Goal: Information Seeking & Learning: Learn about a topic

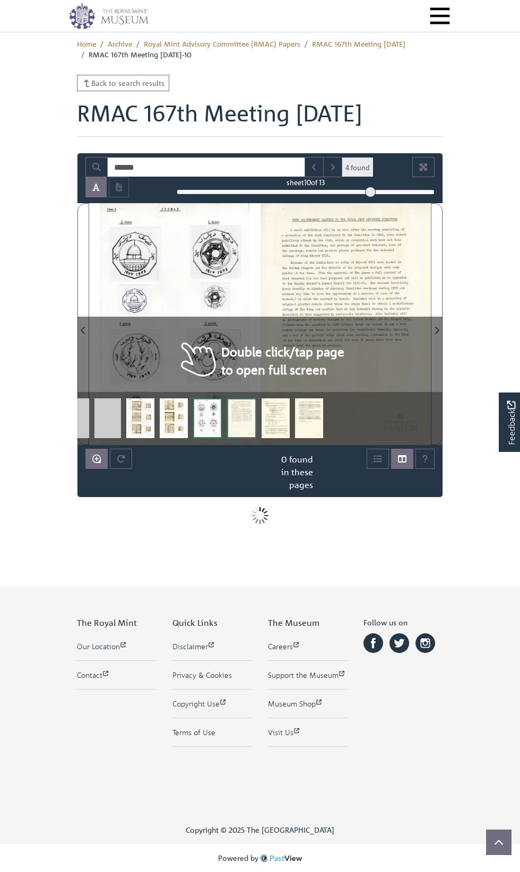
scroll to position [22, 0]
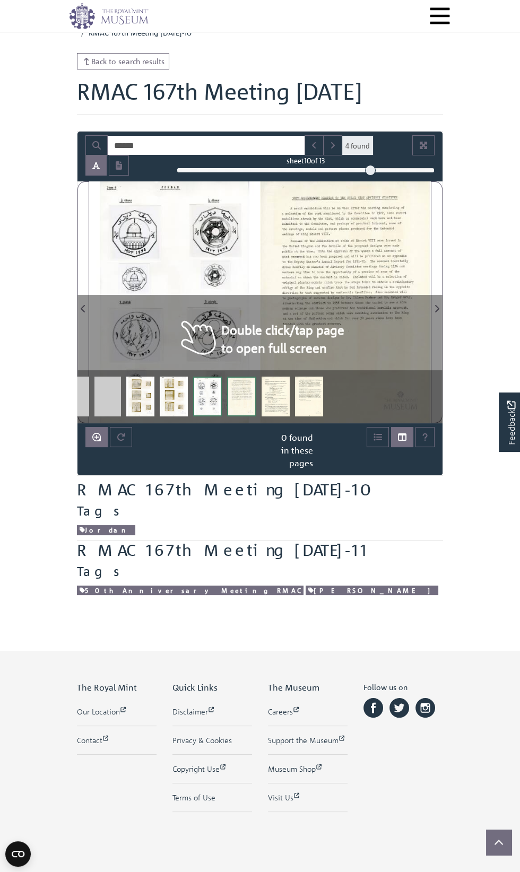
click at [0, 0] on div at bounding box center [0, 0] width 0 height 0
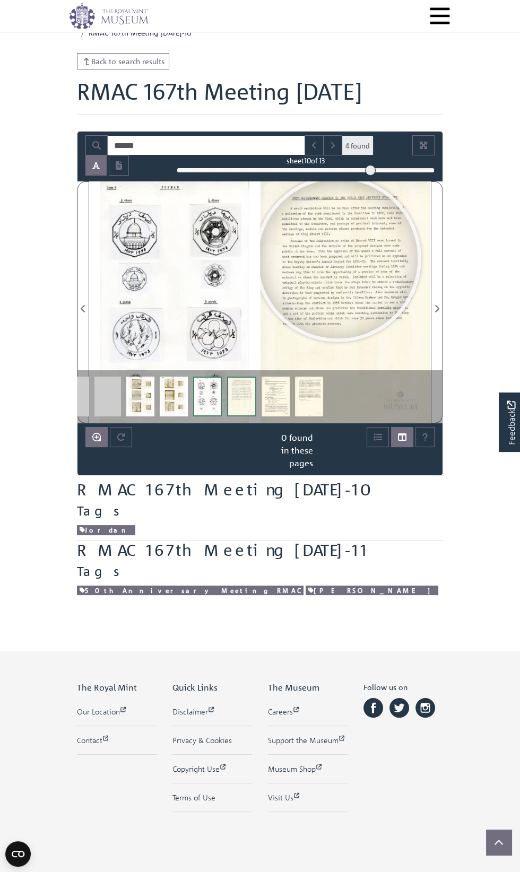
scroll to position [0, 0]
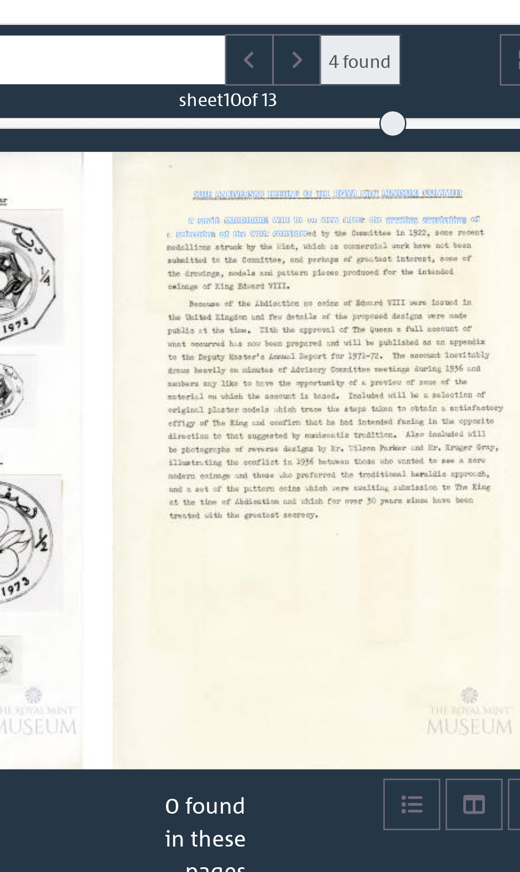
click at [0, 0] on div at bounding box center [0, 0] width 0 height 0
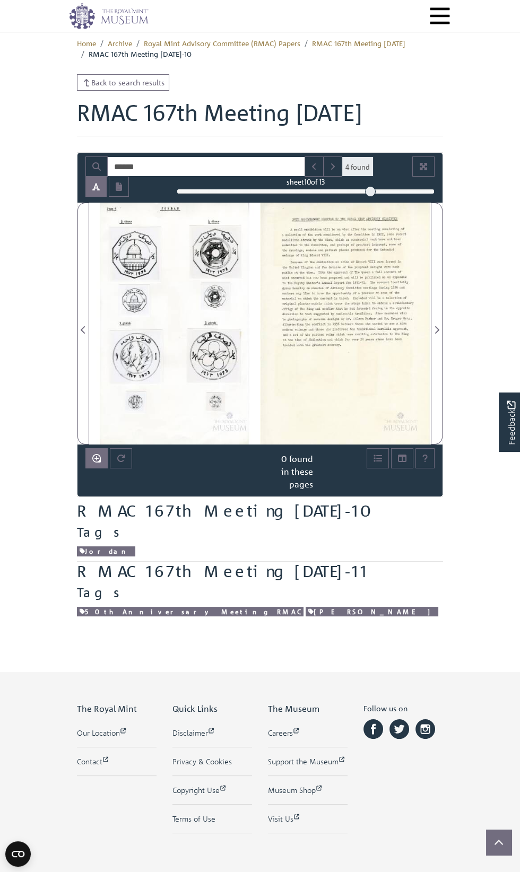
scroll to position [4, 0]
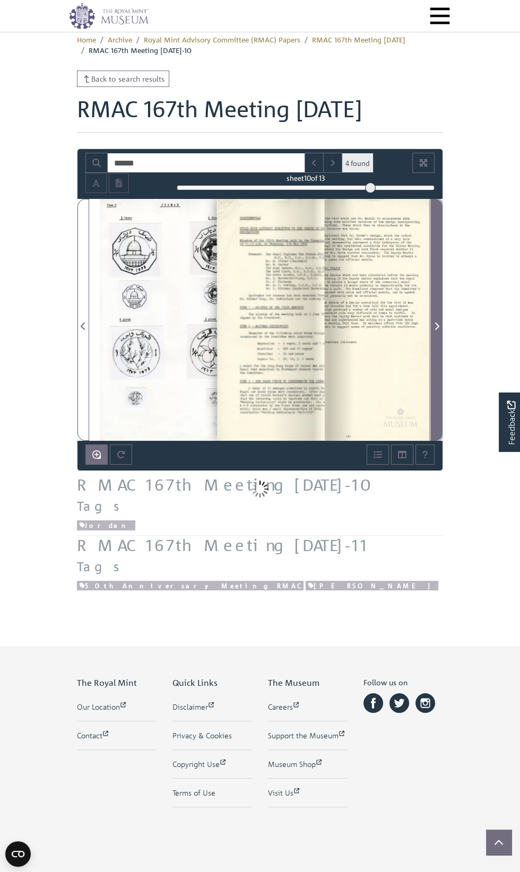
click at [440, 333] on span "Next Page" at bounding box center [436, 326] width 11 height 13
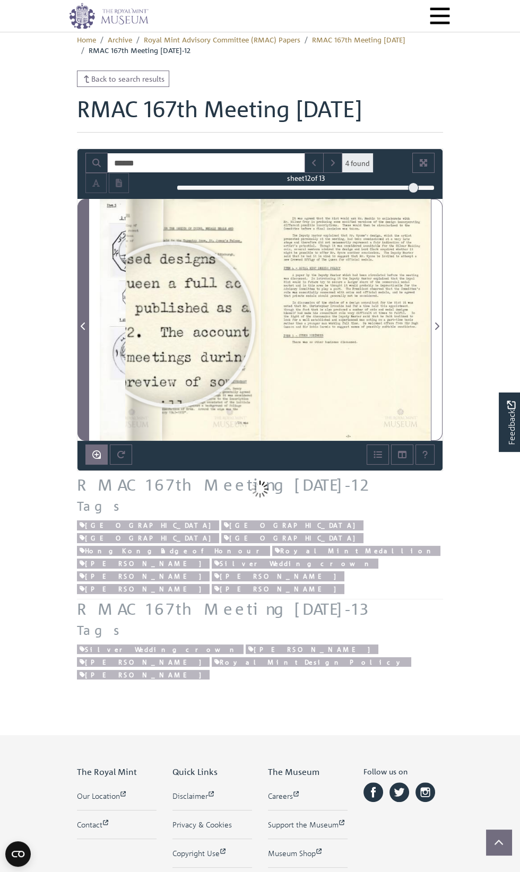
click at [85, 333] on span "Previous Page" at bounding box center [83, 326] width 11 height 13
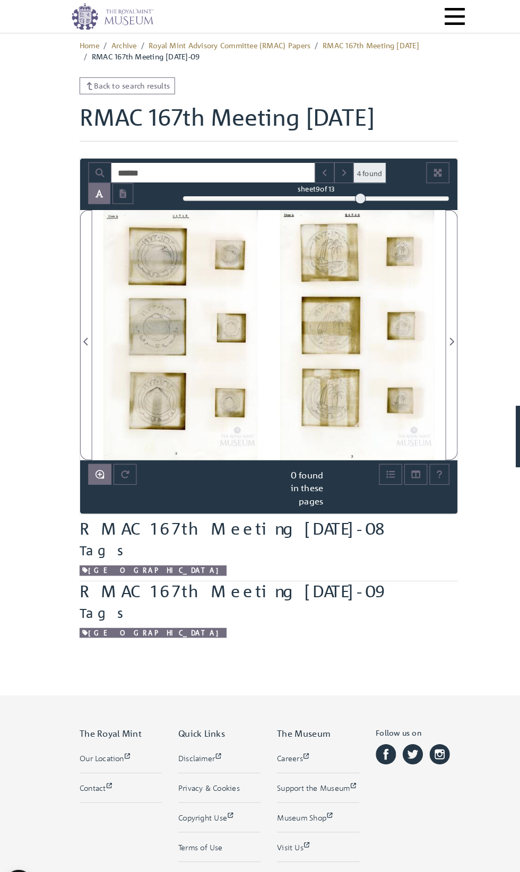
click at [0, 0] on div at bounding box center [0, 0] width 0 height 0
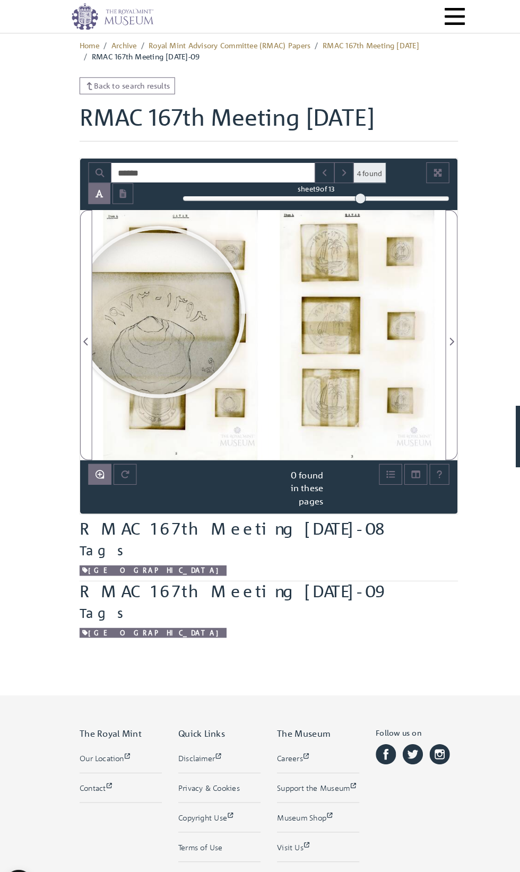
click at [336, 272] on div "lovH." at bounding box center [350, 324] width 160 height 242
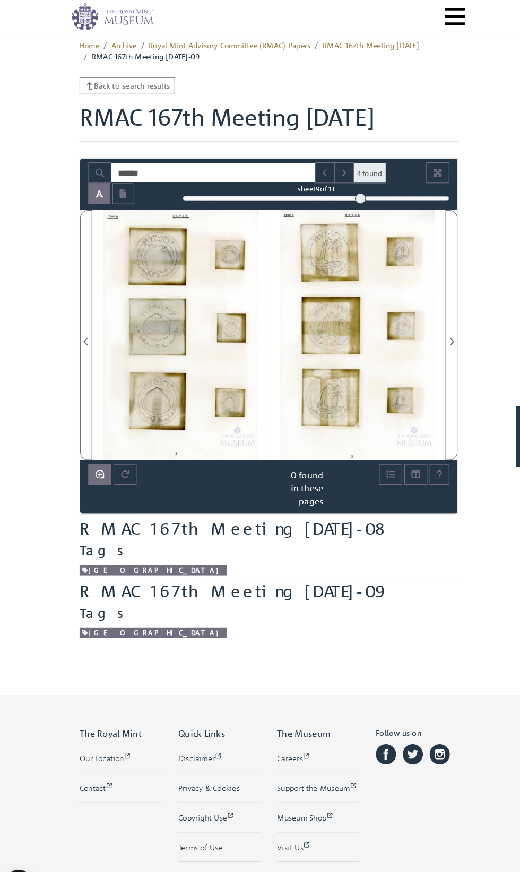
click at [0, 0] on div at bounding box center [0, 0] width 0 height 0
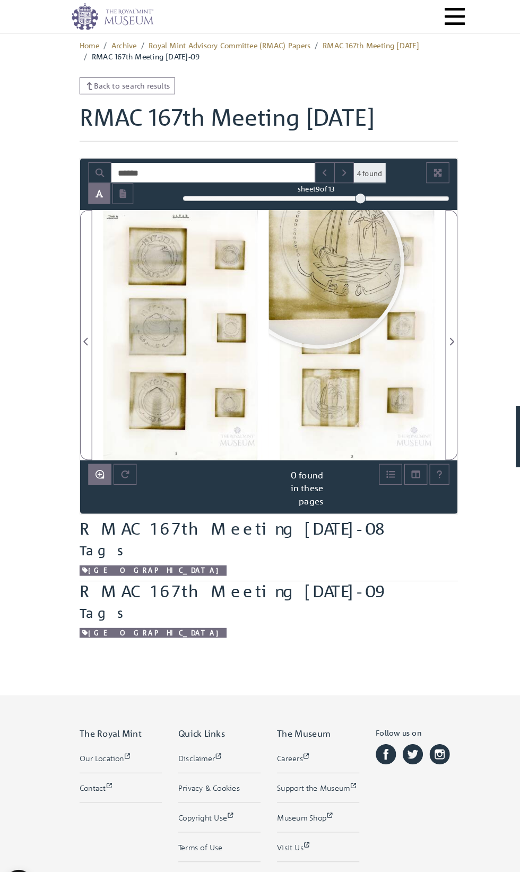
click at [308, 334] on div at bounding box center [307, 253] width 159 height 159
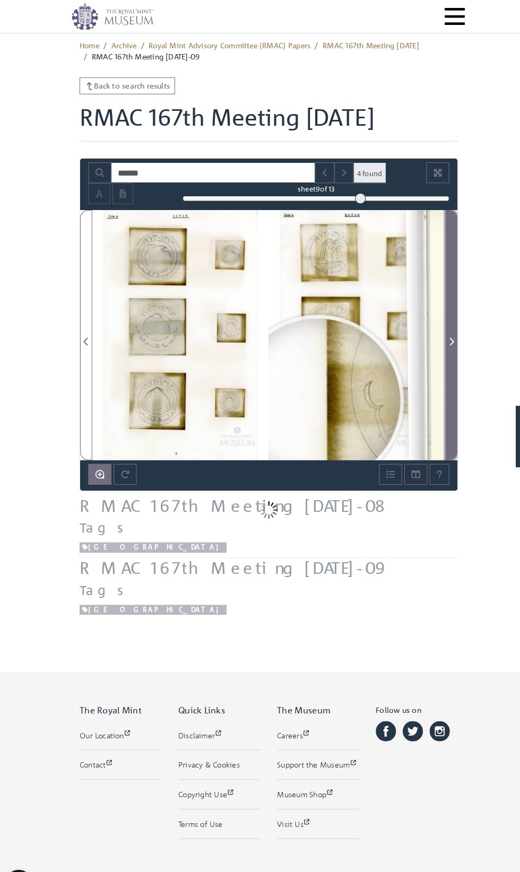
click at [431, 337] on span "Next Page" at bounding box center [436, 330] width 11 height 13
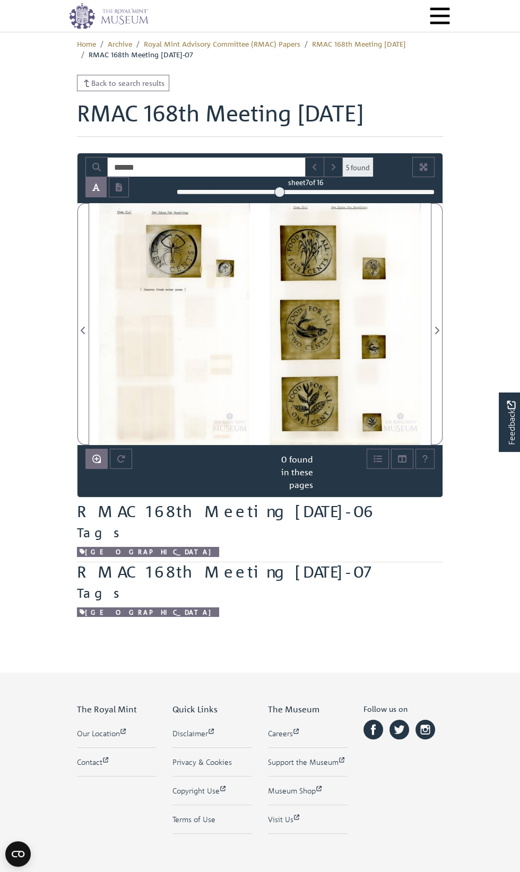
click at [0, 0] on div at bounding box center [0, 0] width 0 height 0
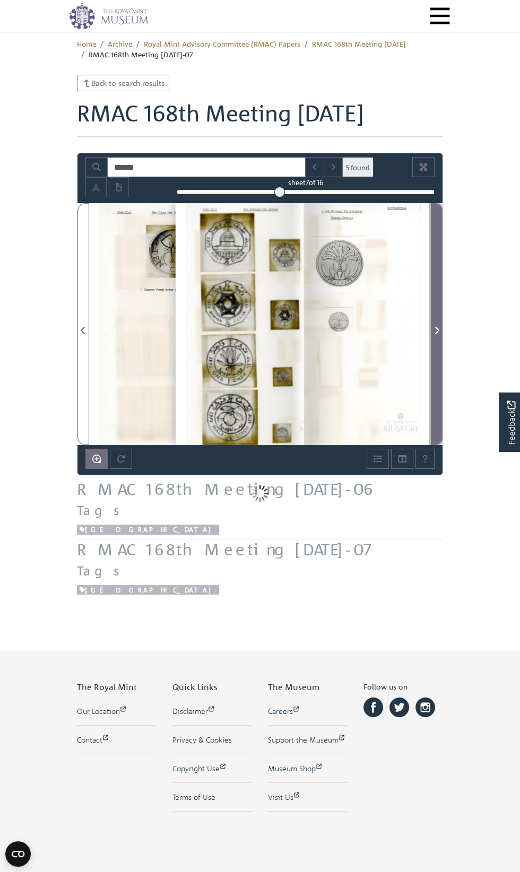
click at [439, 341] on span "Next Page" at bounding box center [436, 324] width 11 height 241
